Goal: Task Accomplishment & Management: Use online tool/utility

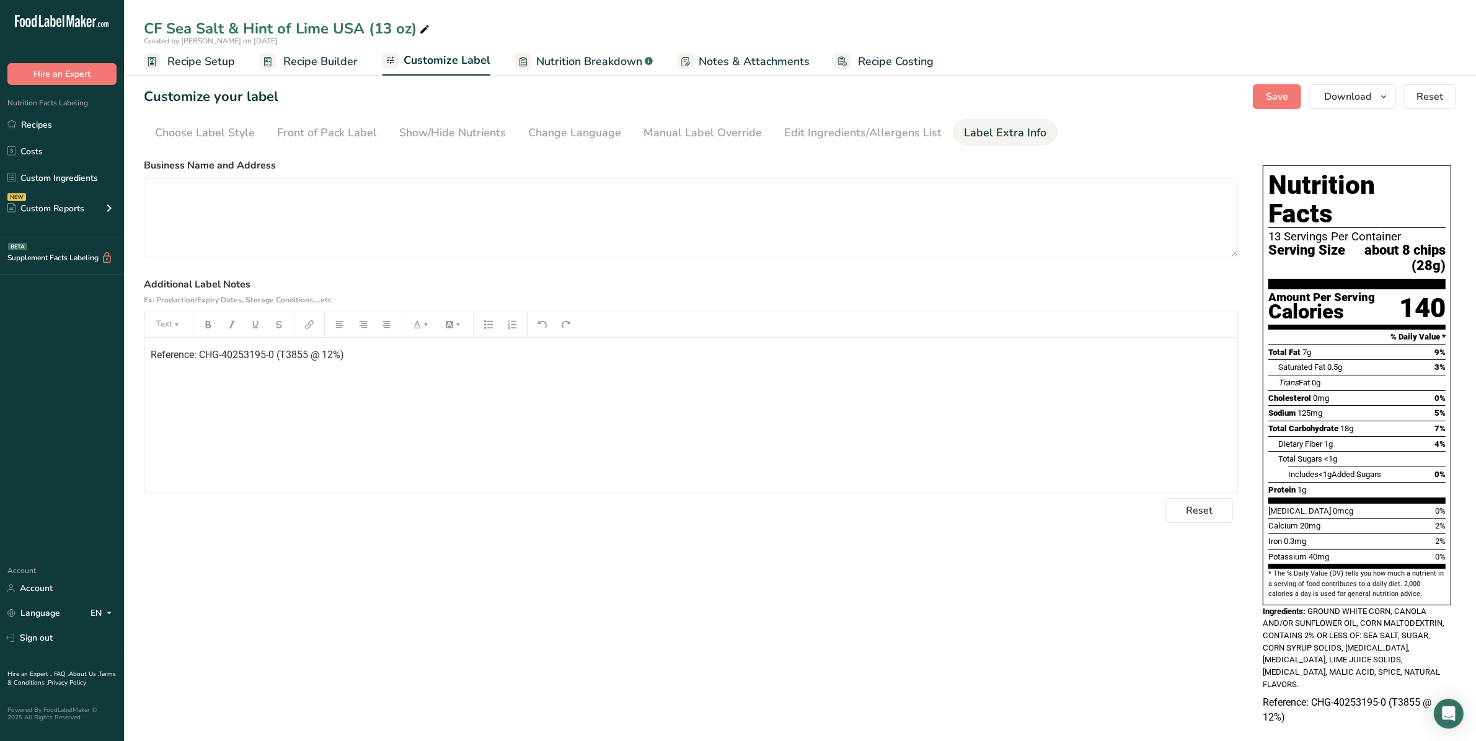
click at [730, 515] on div "Reset" at bounding box center [691, 510] width 1094 height 25
click at [655, 133] on div "Manual Label Override" at bounding box center [702, 133] width 118 height 17
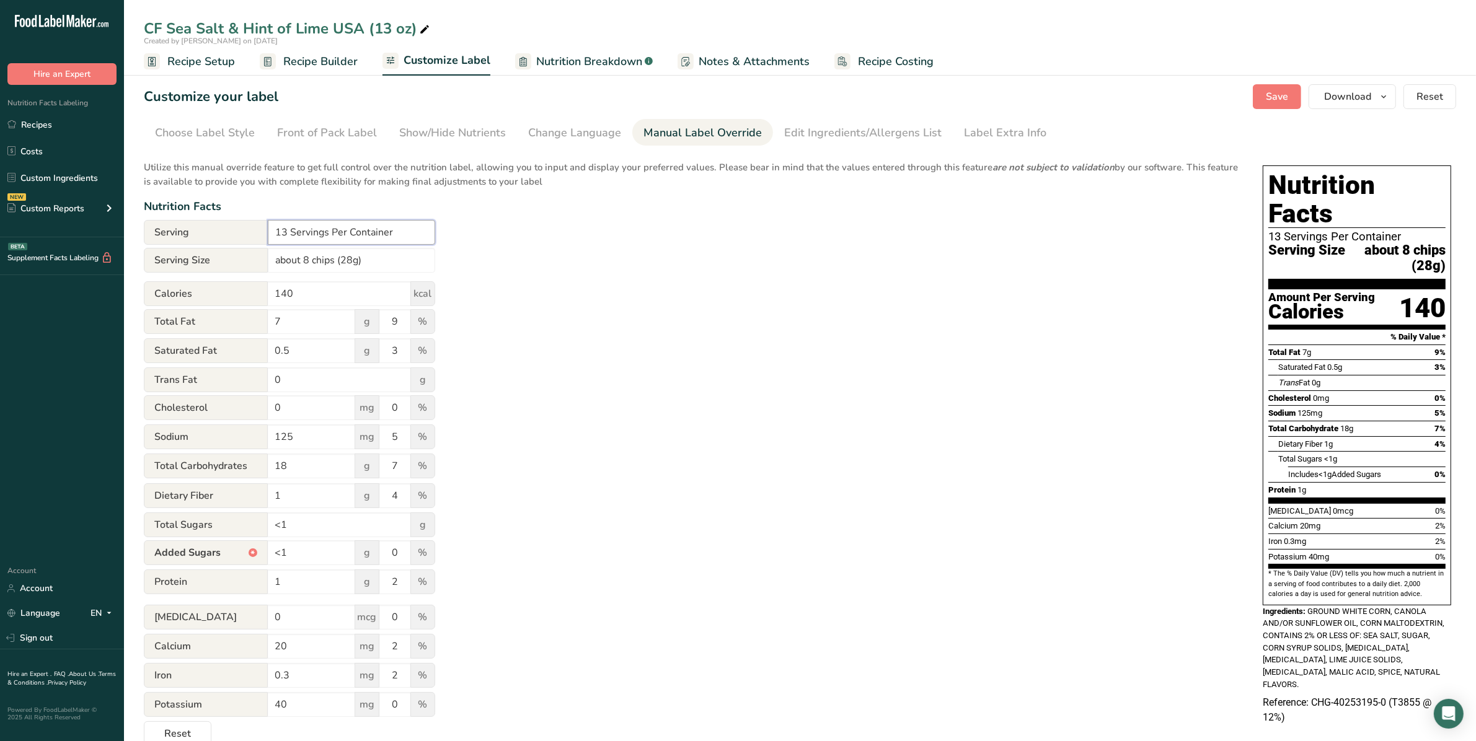
click at [284, 232] on input "13 Servings Per Container" at bounding box center [351, 232] width 167 height 25
click at [681, 301] on div "Utilize this manual override feature to get full control over the nutrition lab…" at bounding box center [691, 449] width 1094 height 593
click at [730, 224] on div "Utilize this manual override feature to get full control over the nutrition lab…" at bounding box center [691, 449] width 1094 height 593
click at [287, 231] on input "17 Servings Per Container" at bounding box center [351, 232] width 167 height 25
click at [262, 231] on span "Serving" at bounding box center [206, 232] width 124 height 25
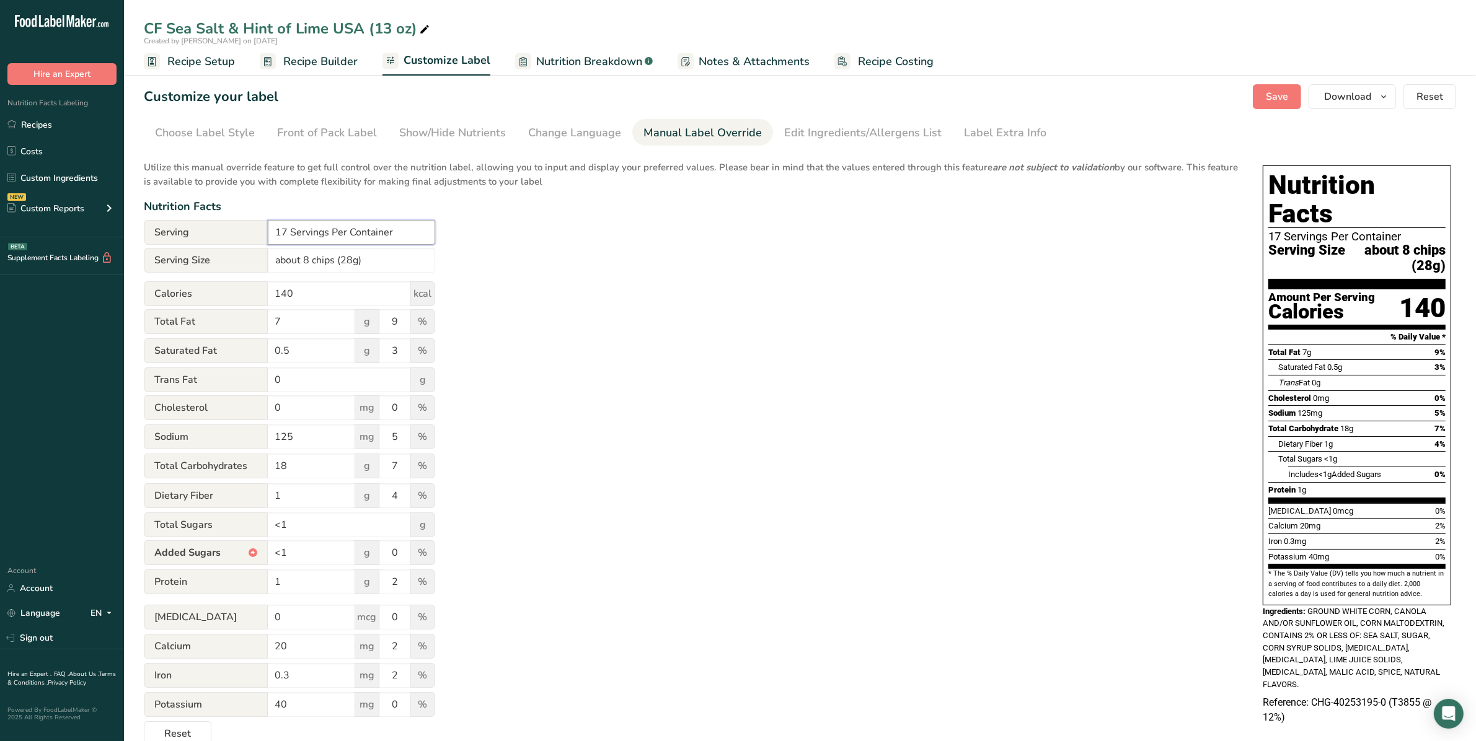
click at [282, 228] on input "17 Servings Per Container" at bounding box center [351, 232] width 167 height 25
type input "13 Servings Per Container"
click at [369, 158] on p "Utilize this manual override feature to get full control over the nutrition lab…" at bounding box center [691, 170] width 1094 height 35
click at [221, 132] on div "Choose Label Style" at bounding box center [205, 133] width 100 height 17
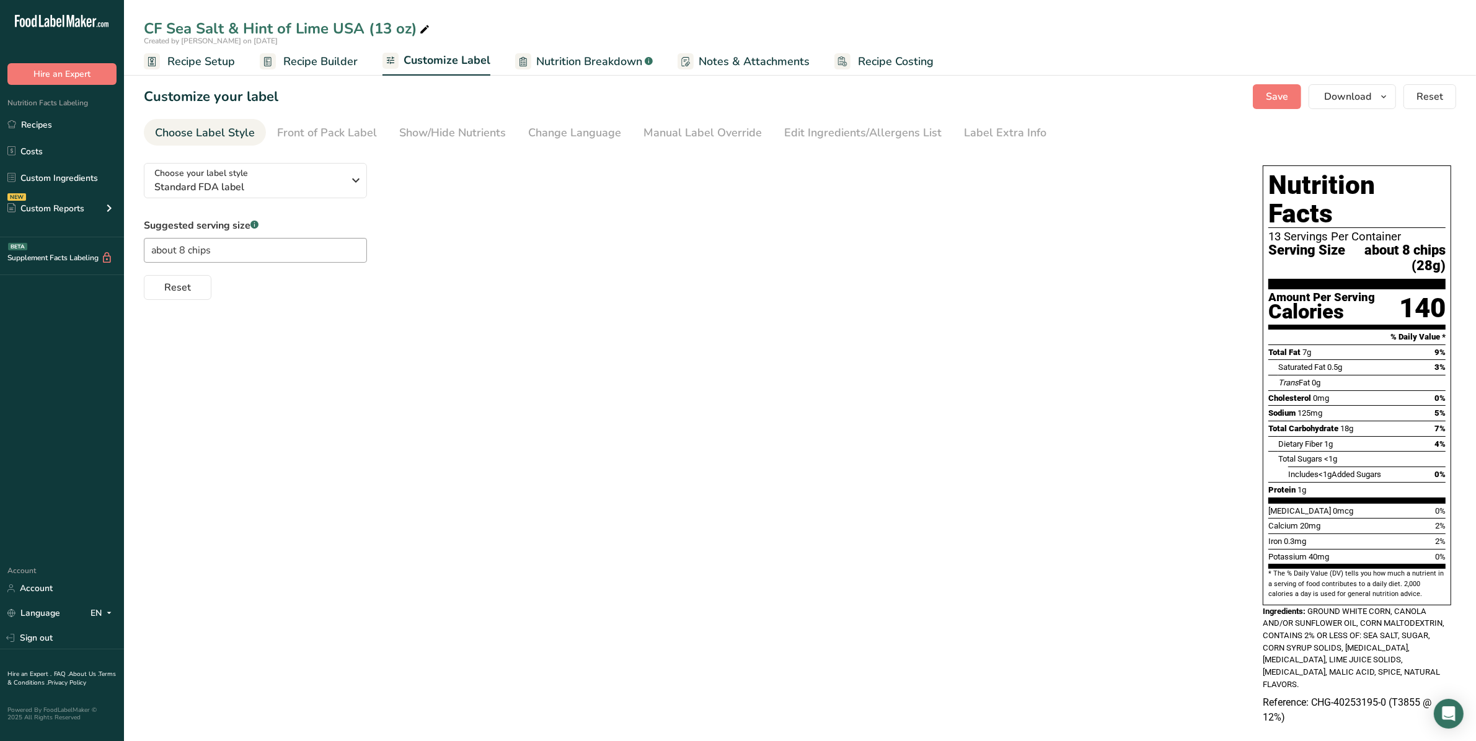
click at [317, 63] on span "Recipe Builder" at bounding box center [320, 61] width 74 height 17
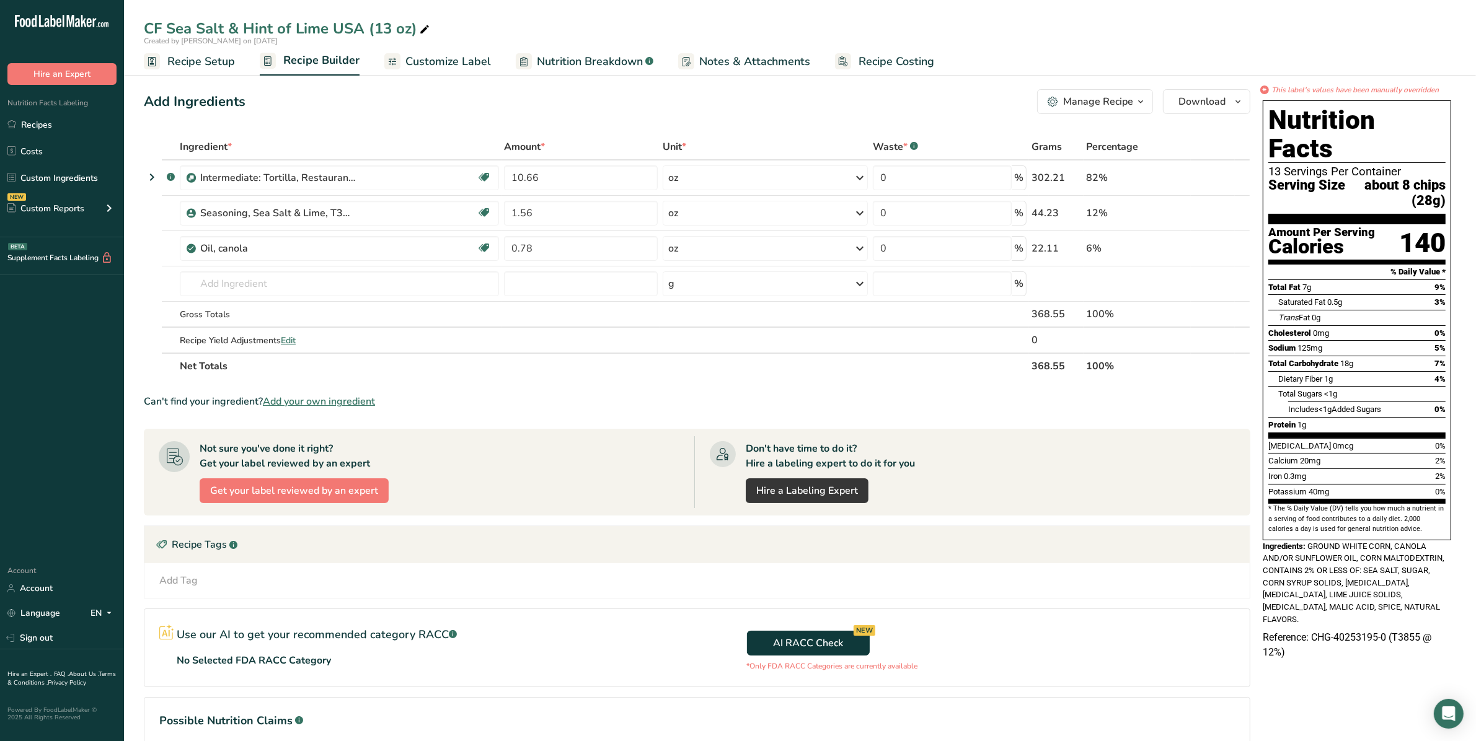
click at [453, 56] on span "Customize Label" at bounding box center [448, 61] width 86 height 17
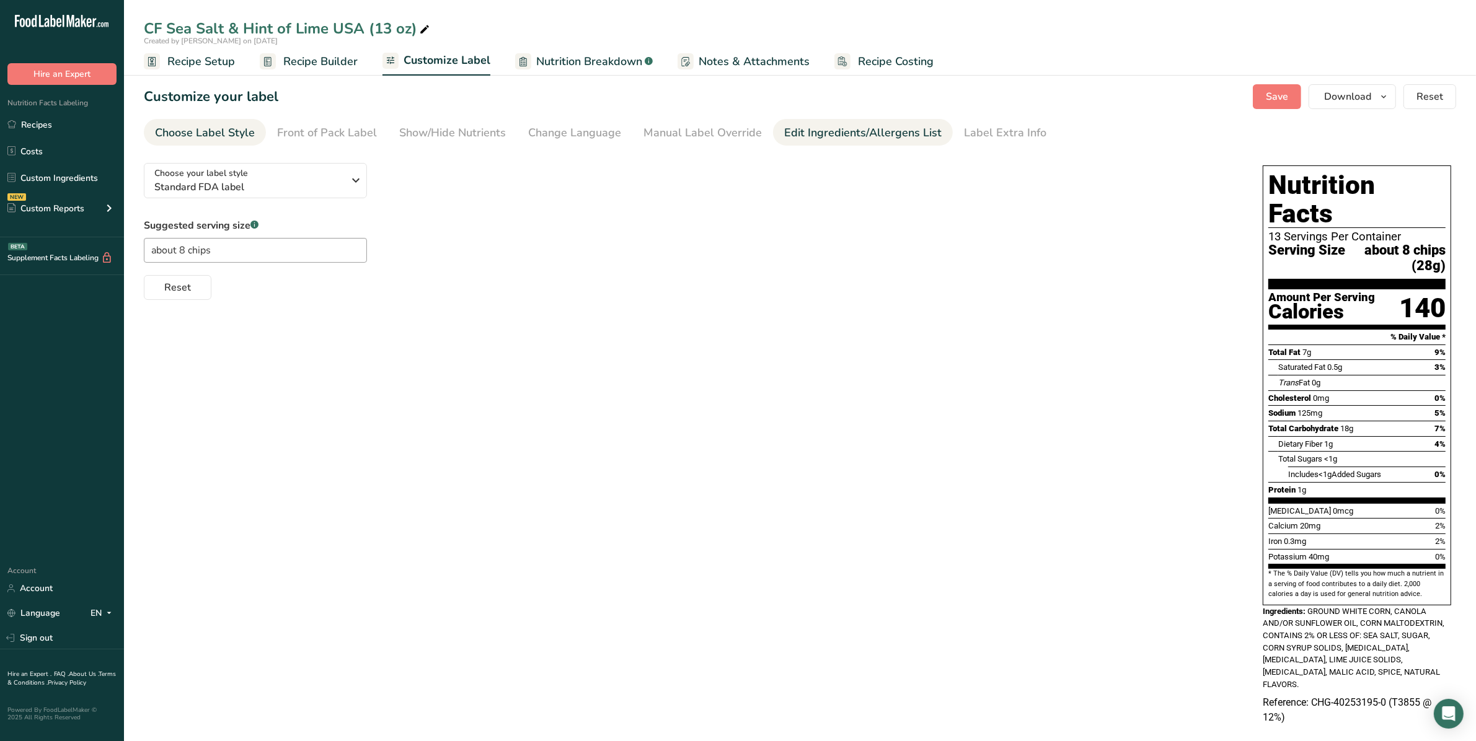
click at [730, 135] on div "Edit Ingredients/Allergens List" at bounding box center [862, 133] width 157 height 17
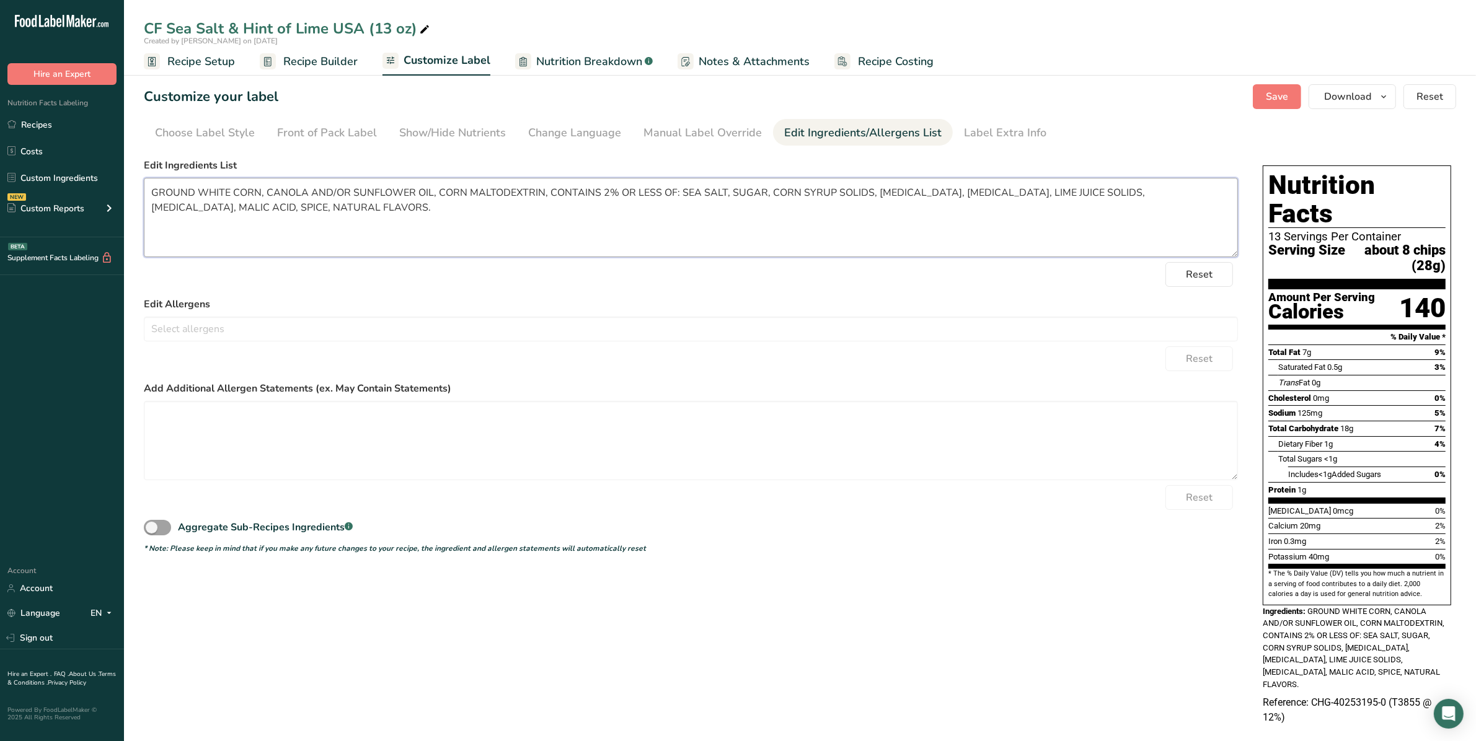
drag, startPoint x: 312, startPoint y: 208, endPoint x: 144, endPoint y: 180, distance: 169.7
click at [144, 178] on textarea "GROUND WHITE CORN, CANOLA AND/OR SUNFLOWER OIL, CORN MALTODEXTRIN, CONTAINS 2% …" at bounding box center [691, 217] width 1094 height 79
click at [325, 56] on span "Recipe Builder" at bounding box center [320, 61] width 74 height 17
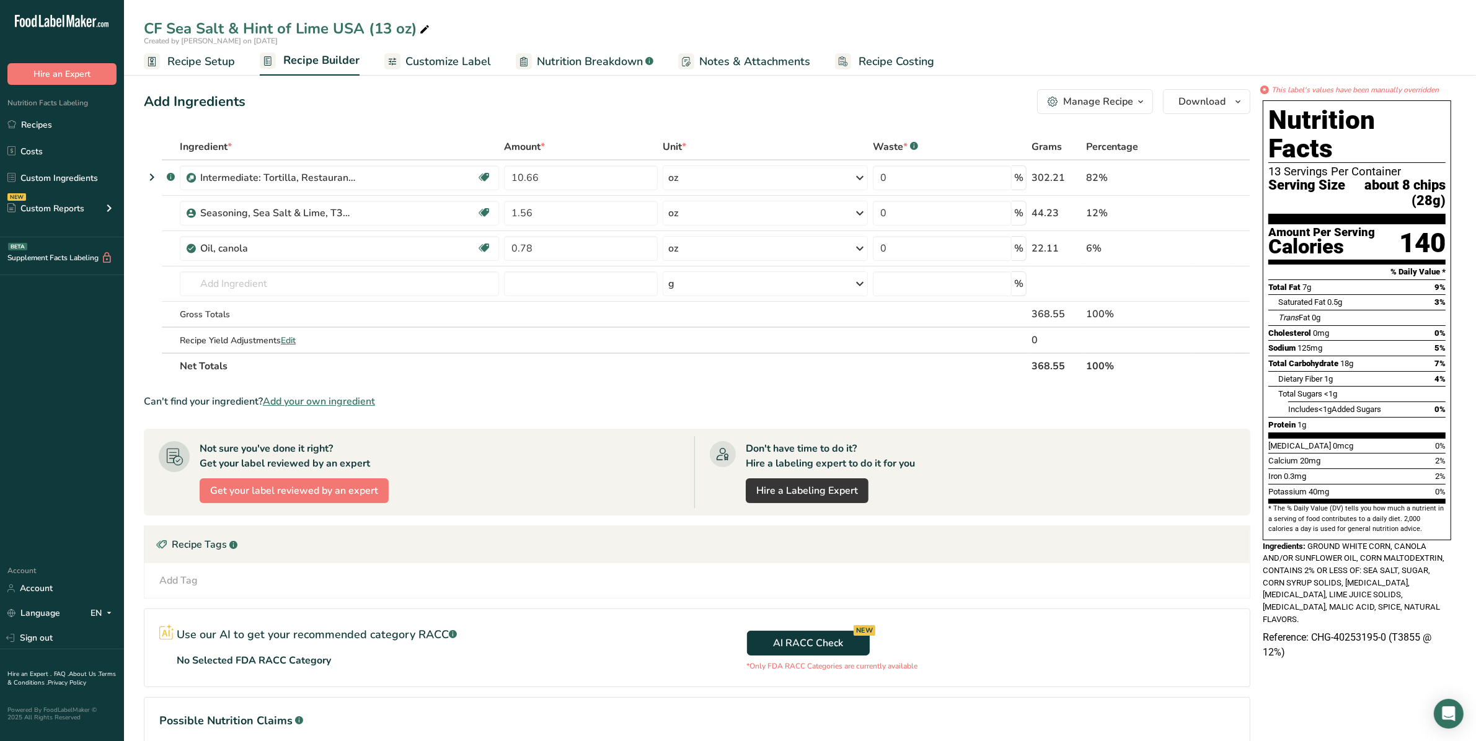
click at [730, 48] on ul "Recipe Setup Recipe Builder Customize Label Nutrition Breakdown .a-a{fill:#3473…" at bounding box center [800, 60] width 1352 height 29
click at [472, 66] on span "Customize Label" at bounding box center [448, 61] width 86 height 17
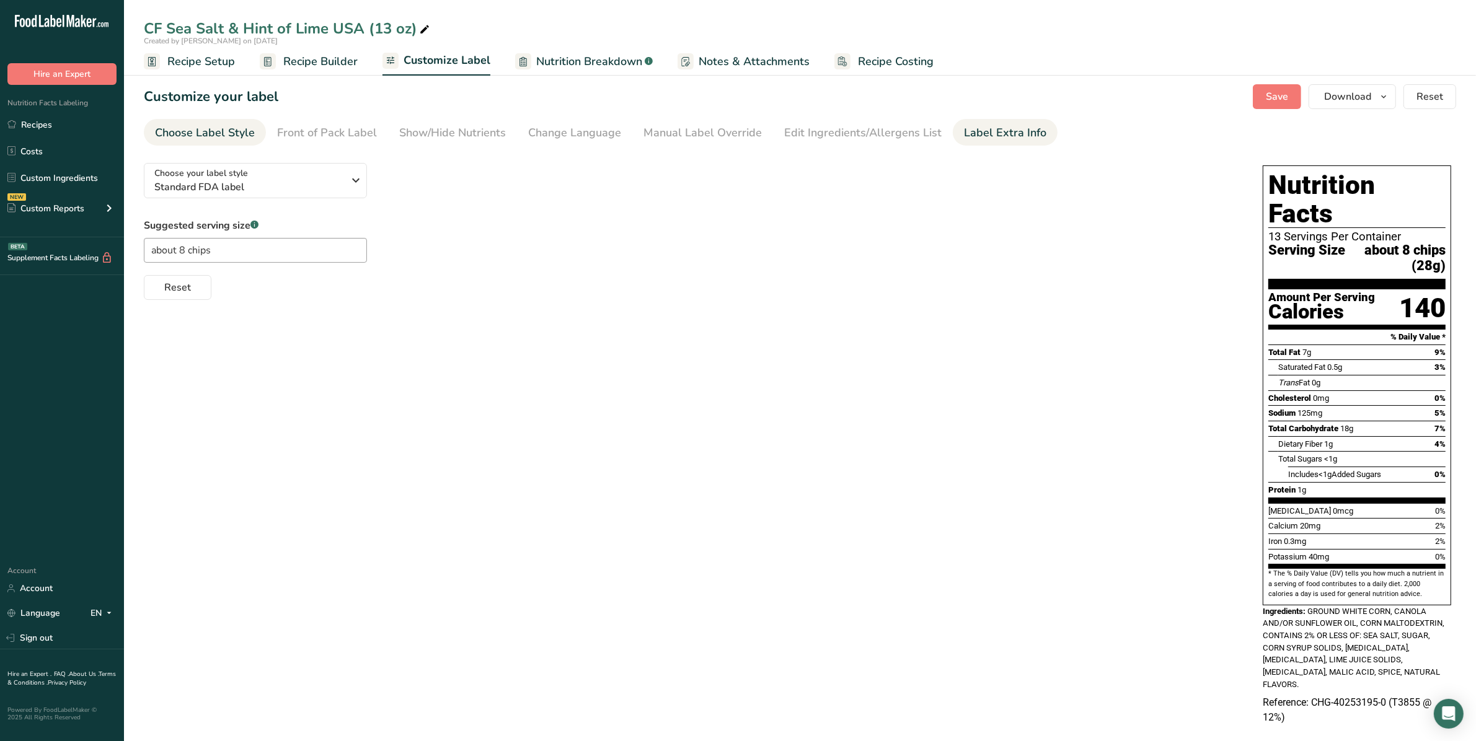
click at [730, 132] on div "Label Extra Info" at bounding box center [1005, 133] width 82 height 17
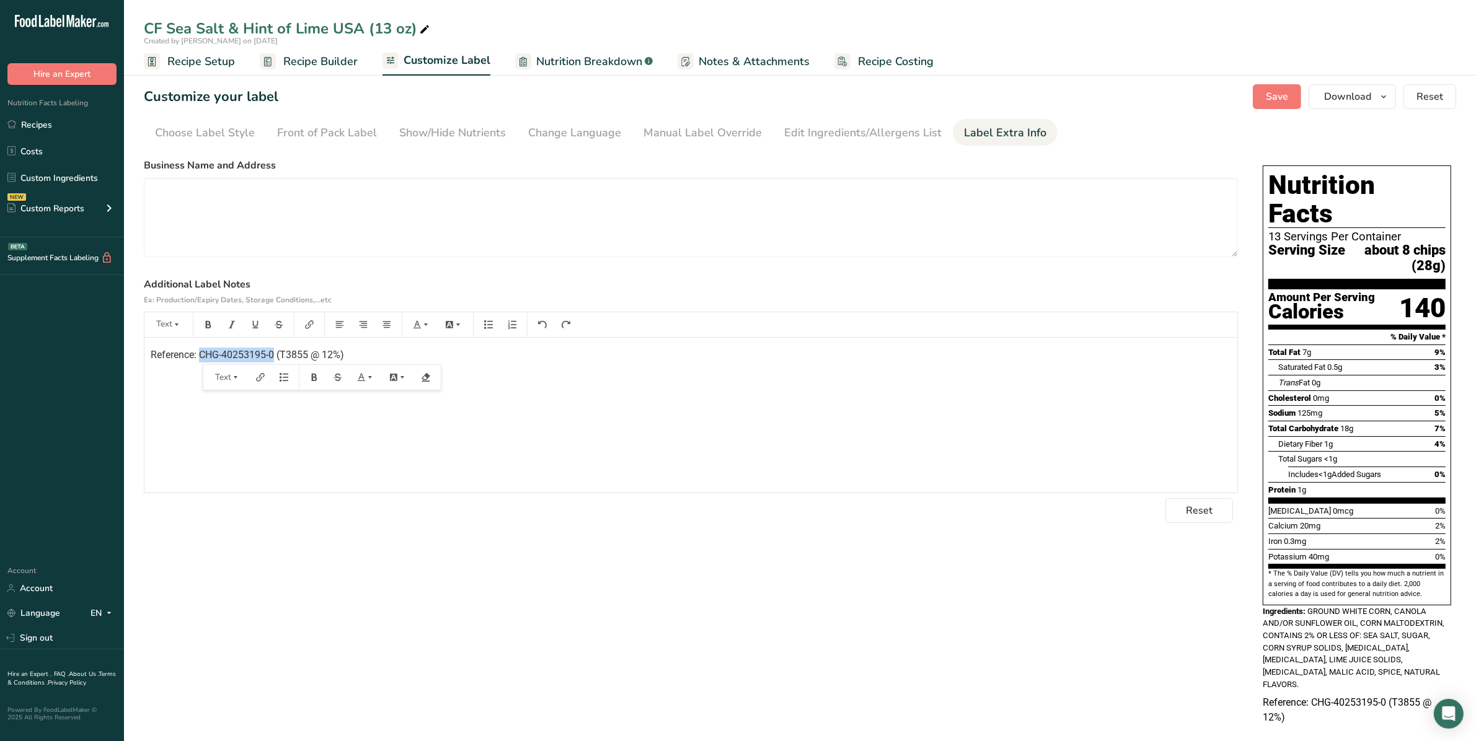
drag, startPoint x: 199, startPoint y: 355, endPoint x: 274, endPoint y: 358, distance: 75.1
click at [274, 358] on span "Reference: CHG-40253195-0 (T3855 @ 12%)" at bounding box center [247, 355] width 193 height 12
copy span "CHG-40253195-0"
click at [45, 130] on link "Recipes" at bounding box center [62, 125] width 124 height 24
